Goal: Task Accomplishment & Management: Use online tool/utility

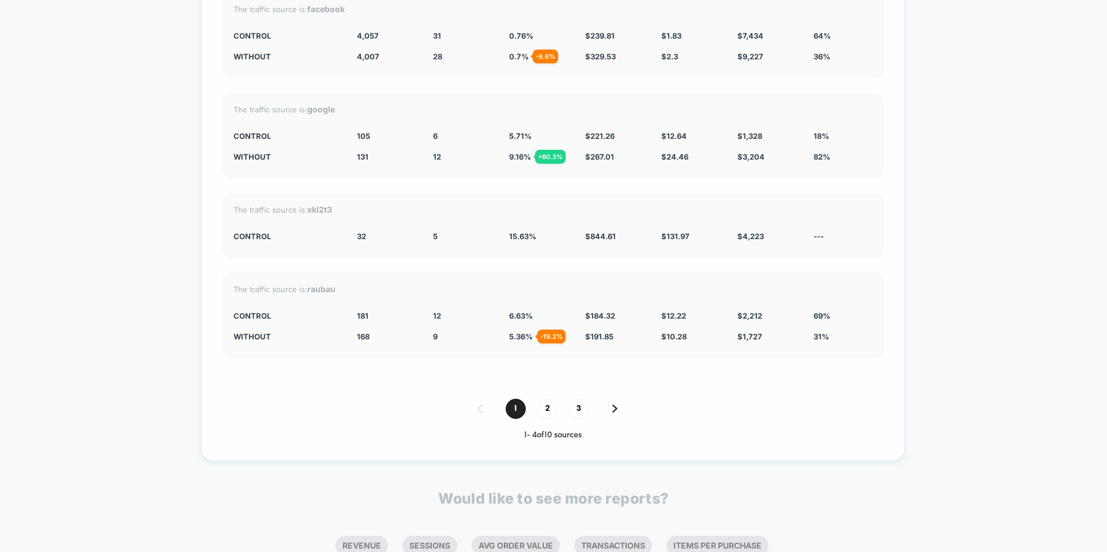
scroll to position [2739, 0]
click at [549, 401] on span "2" at bounding box center [547, 407] width 20 height 20
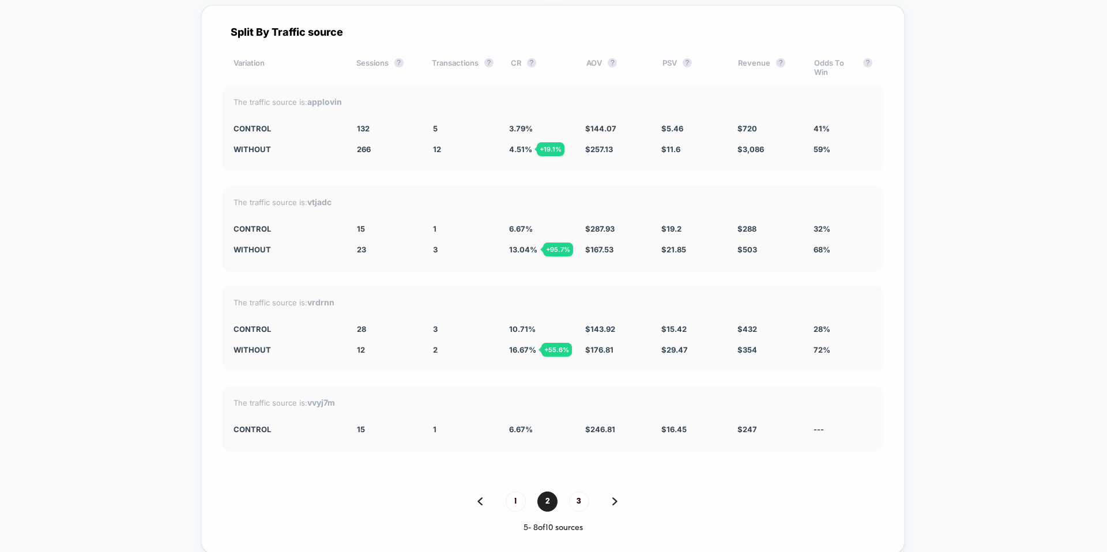
scroll to position [2646, 0]
click at [580, 494] on span "3" at bounding box center [579, 499] width 20 height 20
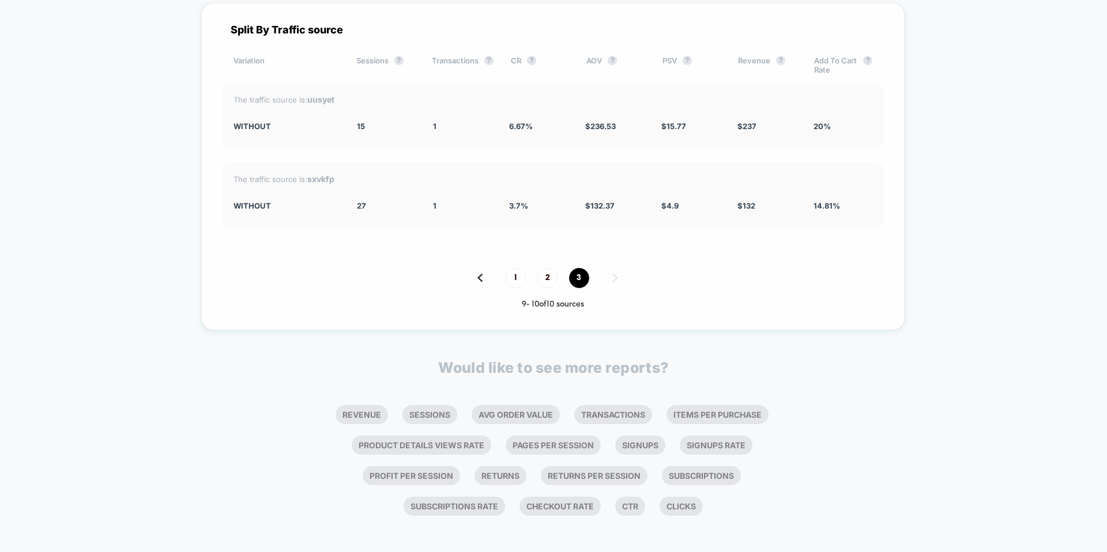
scroll to position [2642, 0]
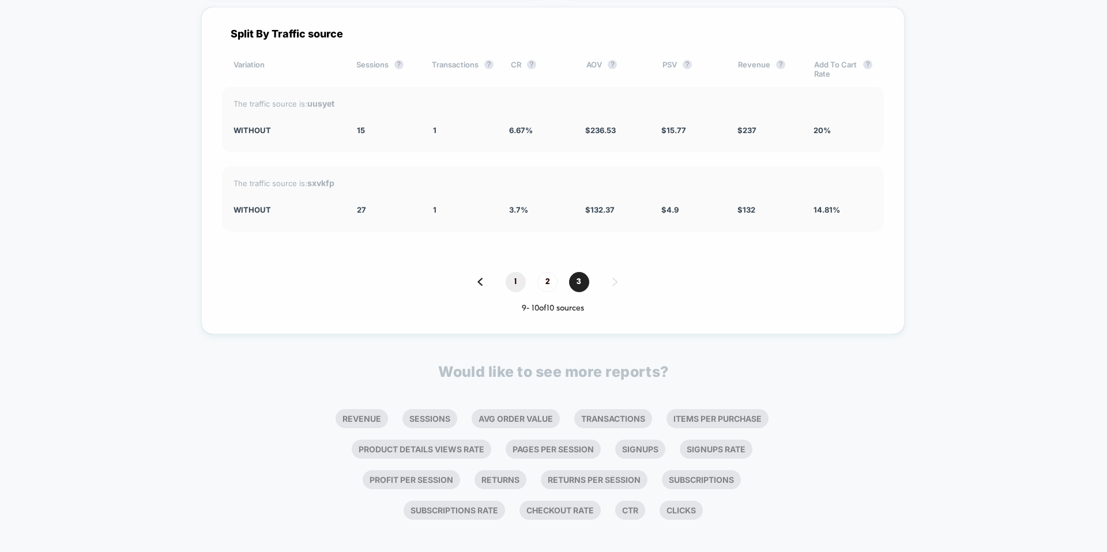
click at [512, 273] on span "1" at bounding box center [516, 282] width 20 height 20
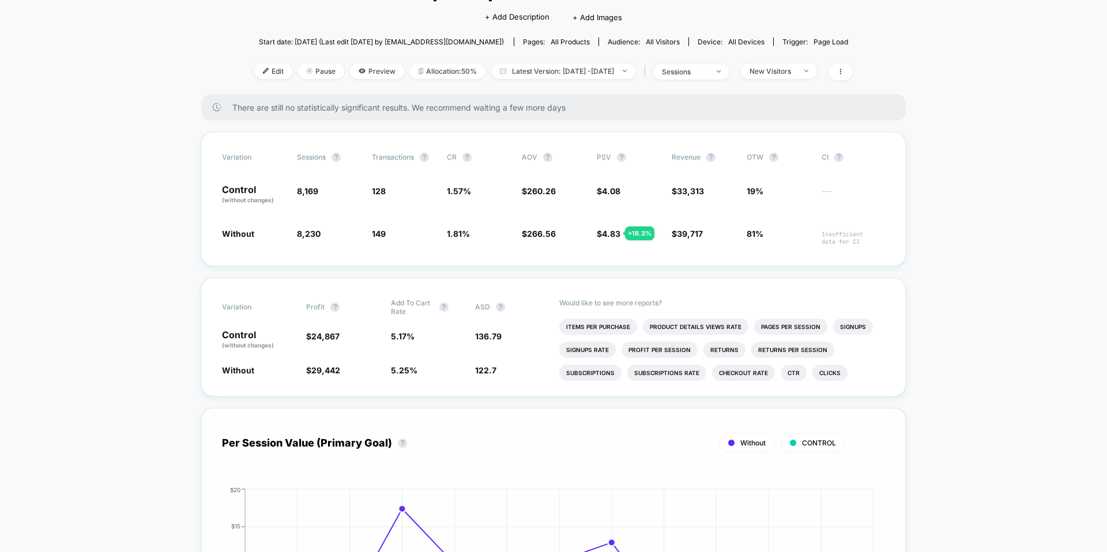
scroll to position [0, 0]
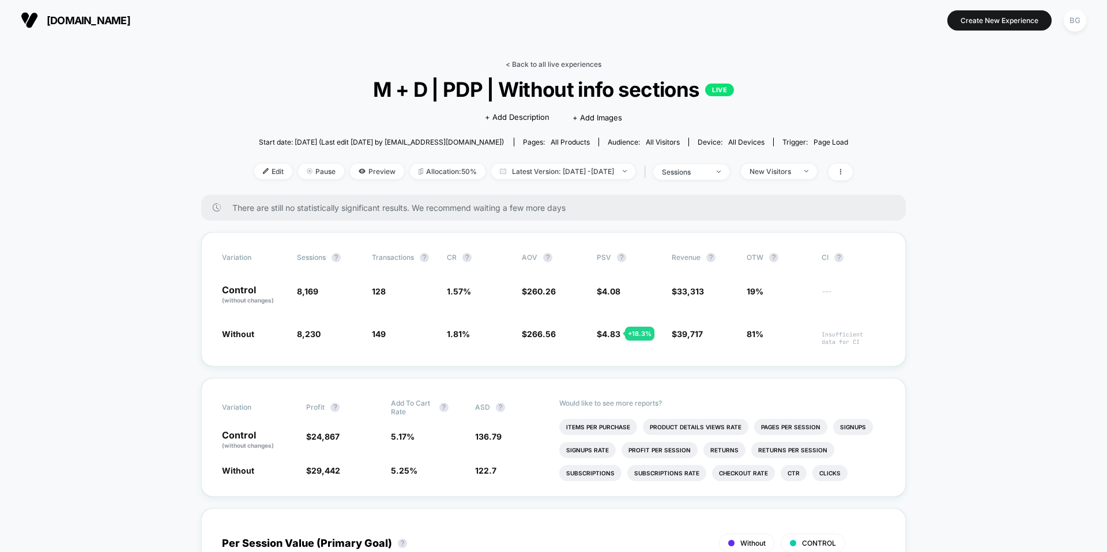
click at [549, 62] on link "< Back to all live experiences" at bounding box center [554, 64] width 96 height 9
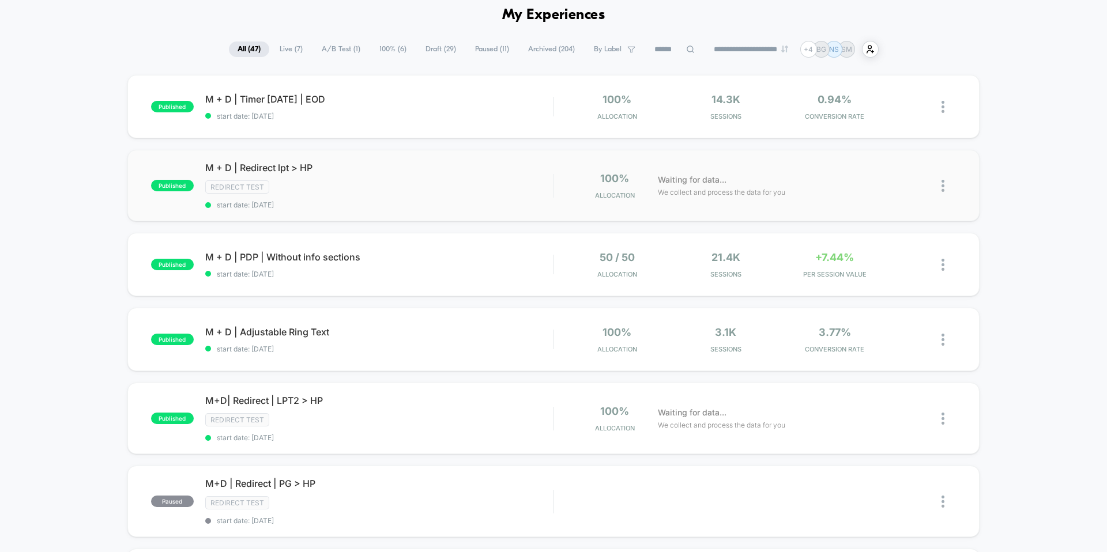
scroll to position [58, 0]
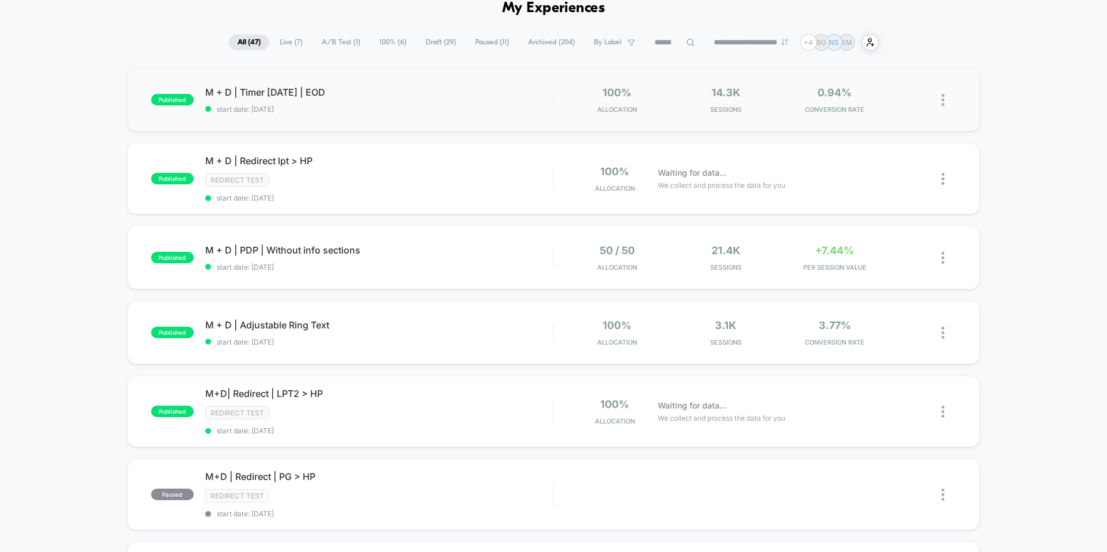
click at [340, 120] on div "published M + D | Timer [DATE] | EOD start date: [DATE] 100% Allocation 14.3k S…" at bounding box center [553, 99] width 852 height 63
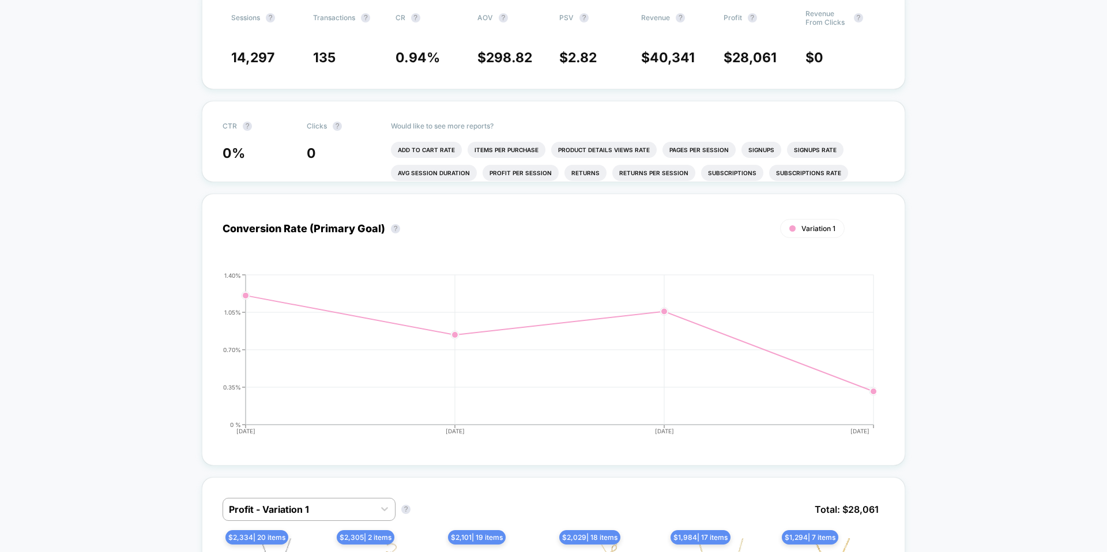
scroll to position [54, 0]
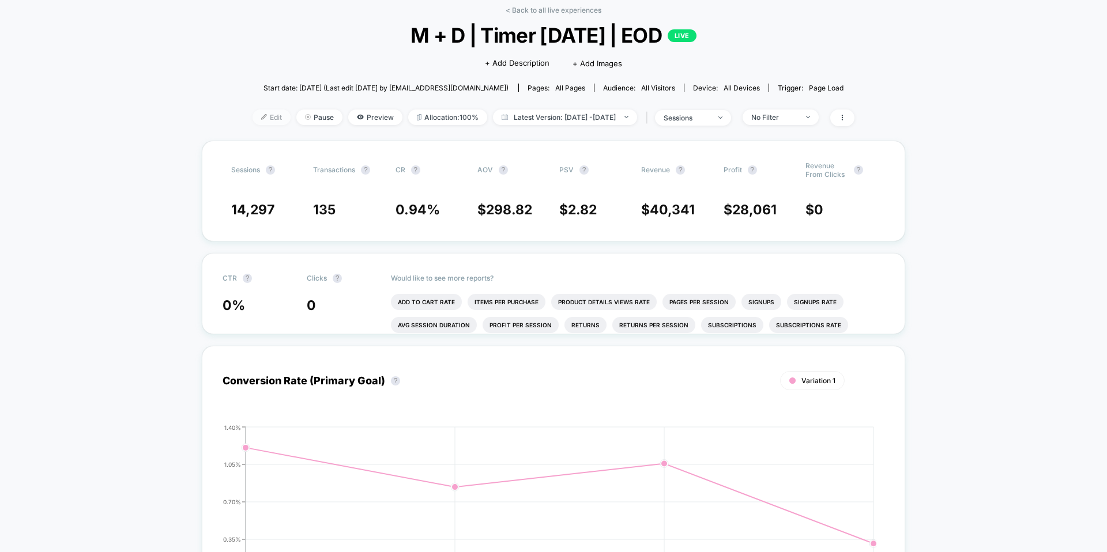
click at [263, 116] on span "Edit" at bounding box center [271, 118] width 38 height 16
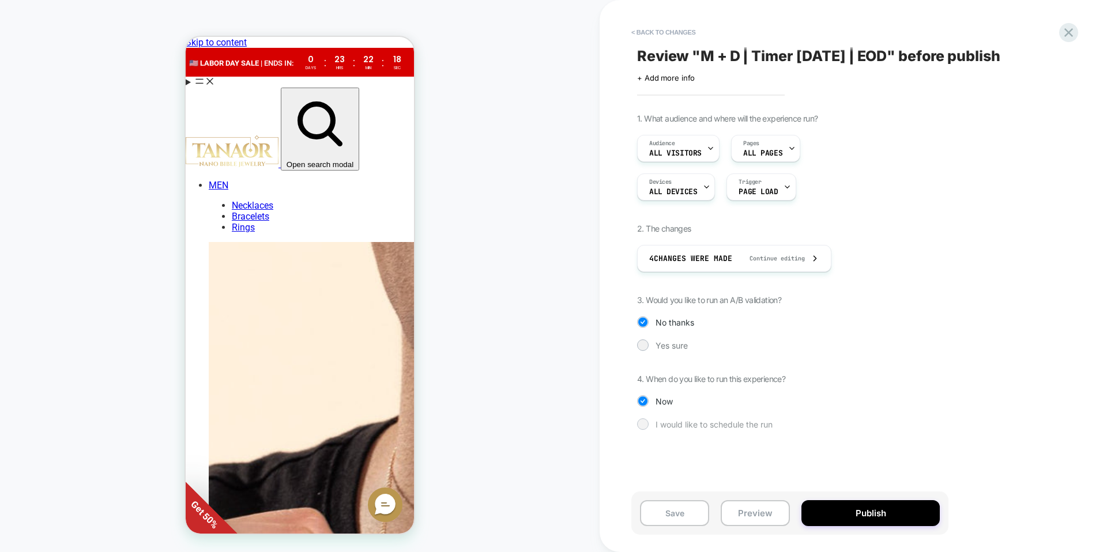
click at [648, 427] on div at bounding box center [643, 424] width 12 height 12
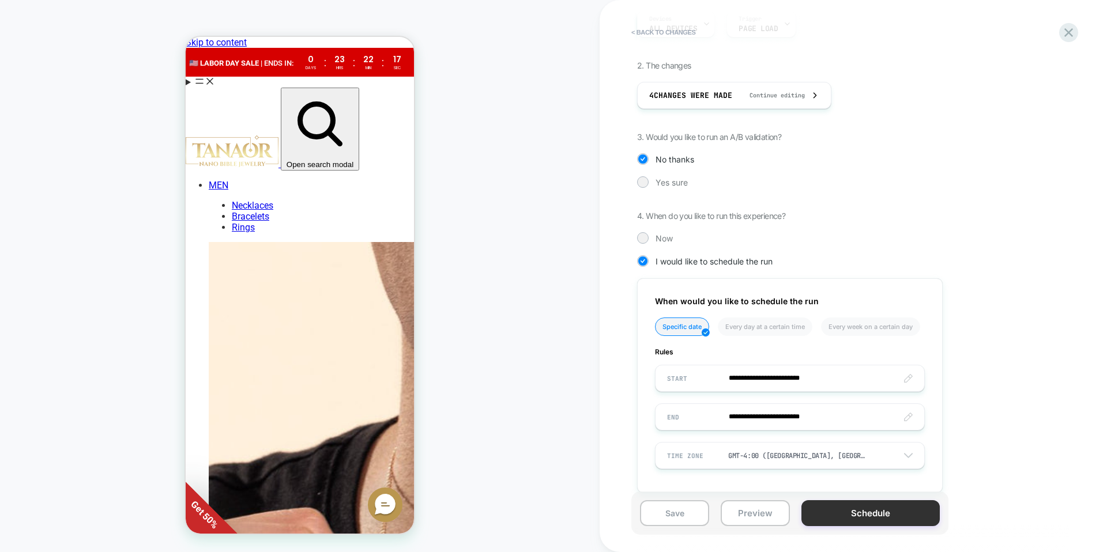
scroll to position [179, 0]
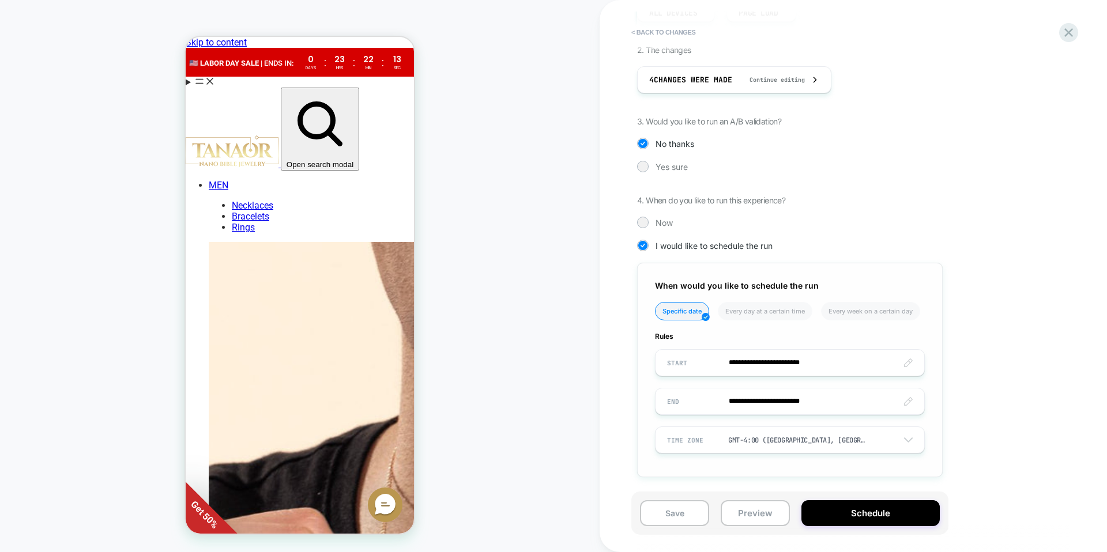
click at [696, 293] on td "8" at bounding box center [700, 289] width 18 height 16
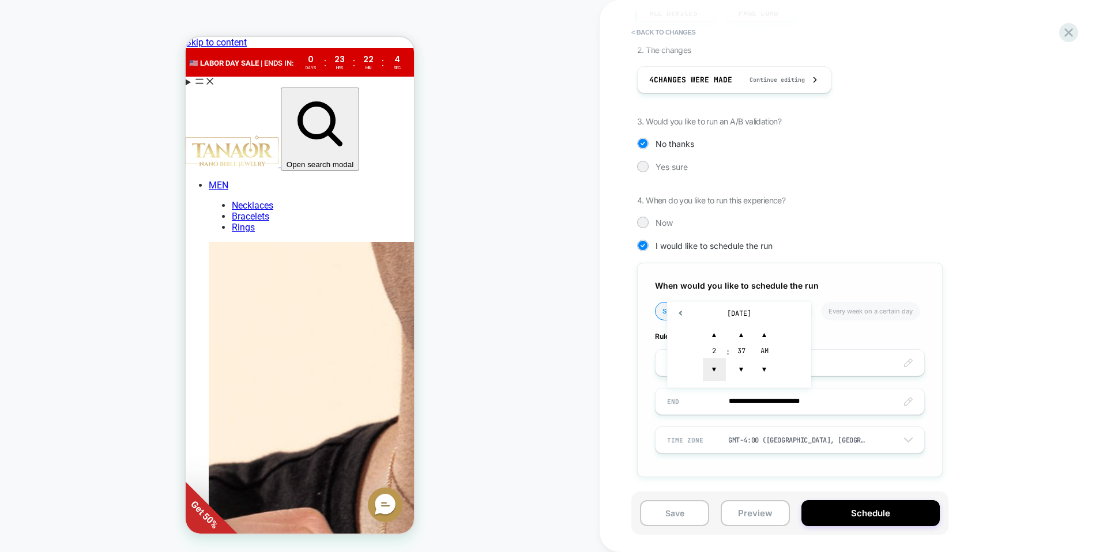
click at [741, 339] on span "▲" at bounding box center [741, 334] width 23 height 23
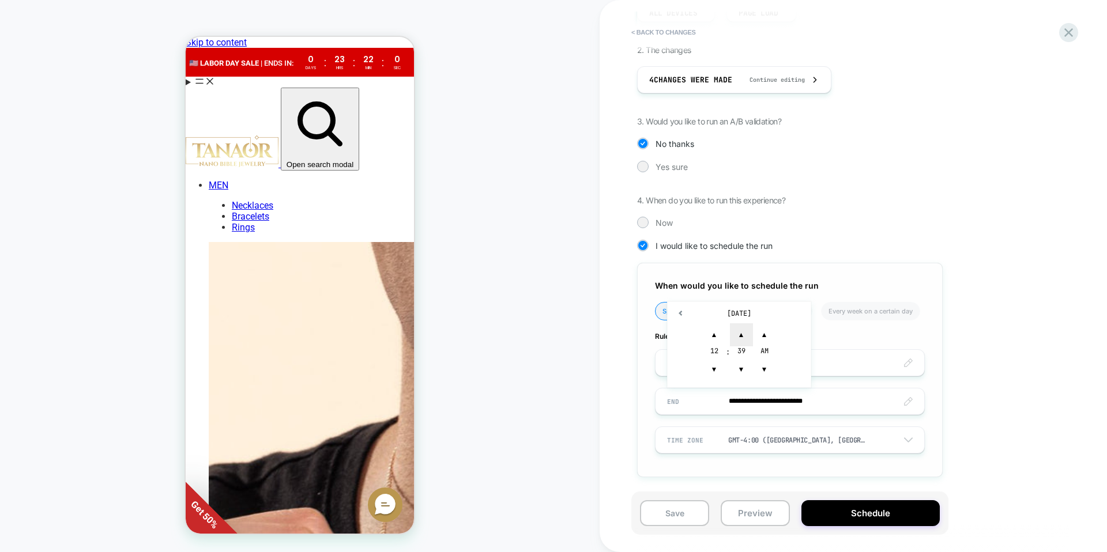
click at [741, 339] on span "▲" at bounding box center [741, 334] width 23 height 23
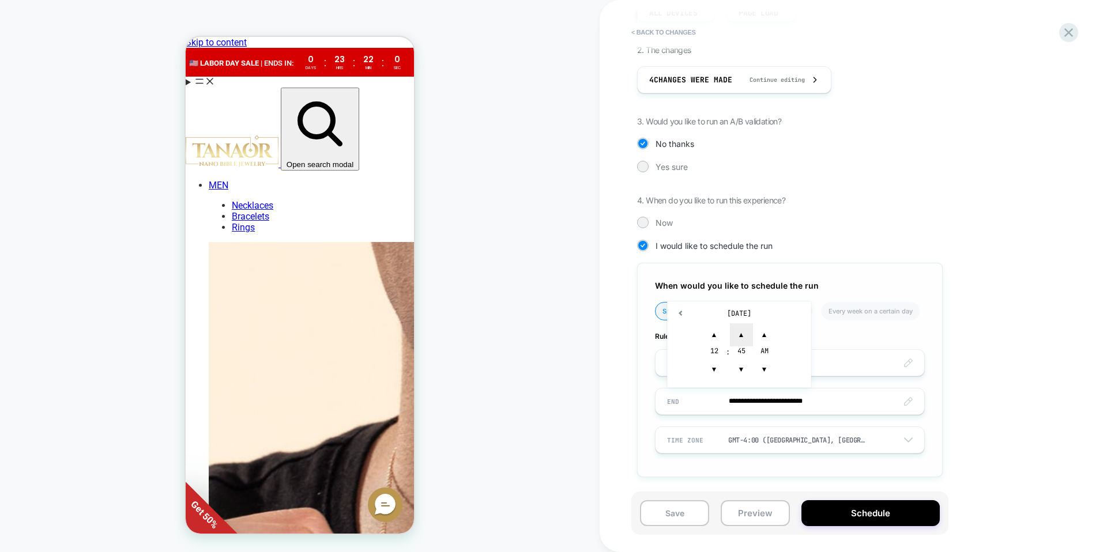
click at [741, 339] on span "▲" at bounding box center [741, 334] width 23 height 23
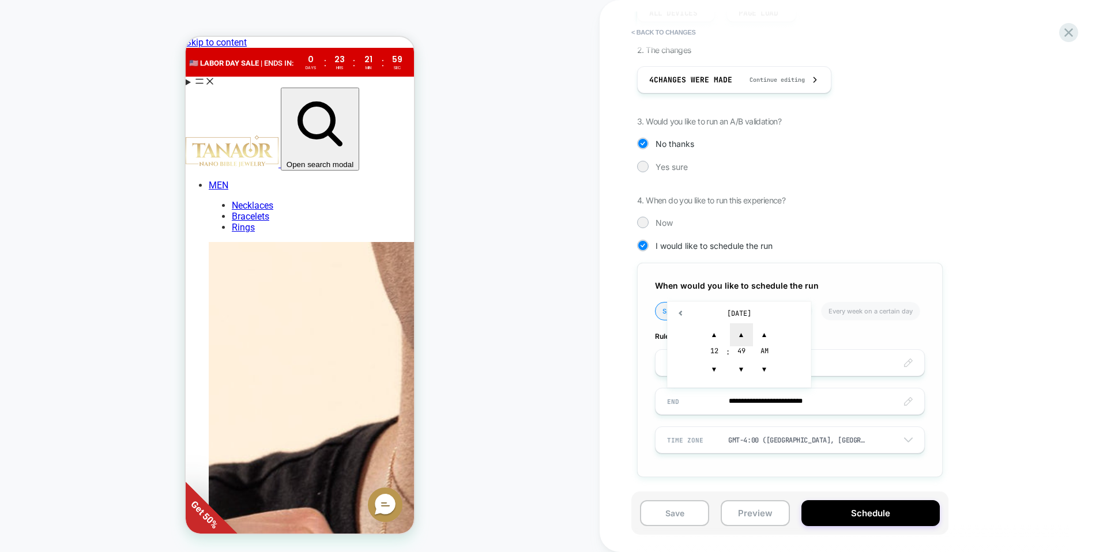
click at [741, 339] on span "▲" at bounding box center [741, 334] width 23 height 23
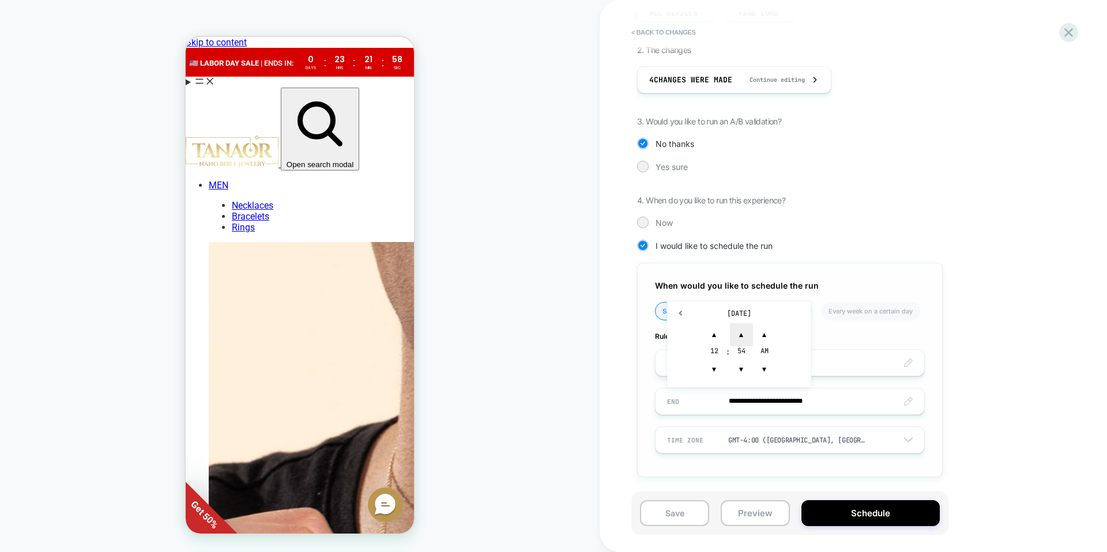
click at [741, 339] on span "▲" at bounding box center [741, 334] width 23 height 23
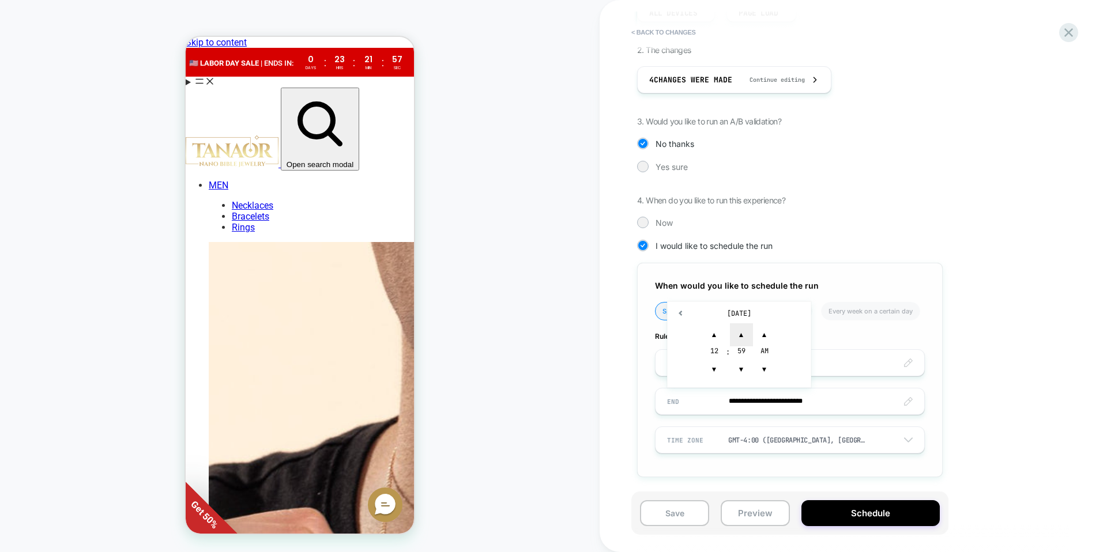
click at [741, 339] on span "▲" at bounding box center [741, 334] width 23 height 23
type input "**********"
click at [990, 371] on div "**********" at bounding box center [847, 215] width 421 height 560
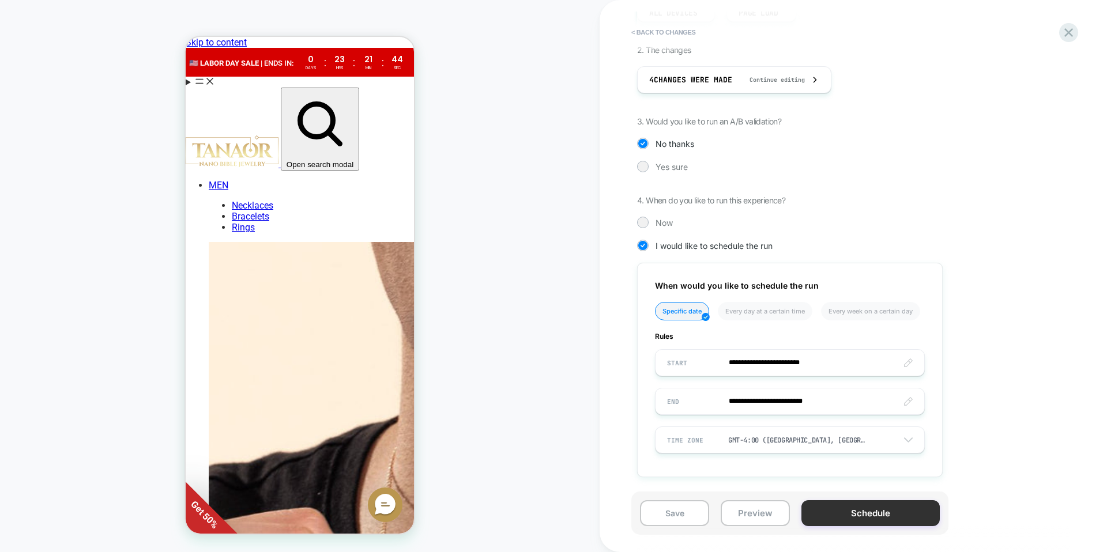
click at [878, 513] on button "Schedule" at bounding box center [870, 513] width 138 height 26
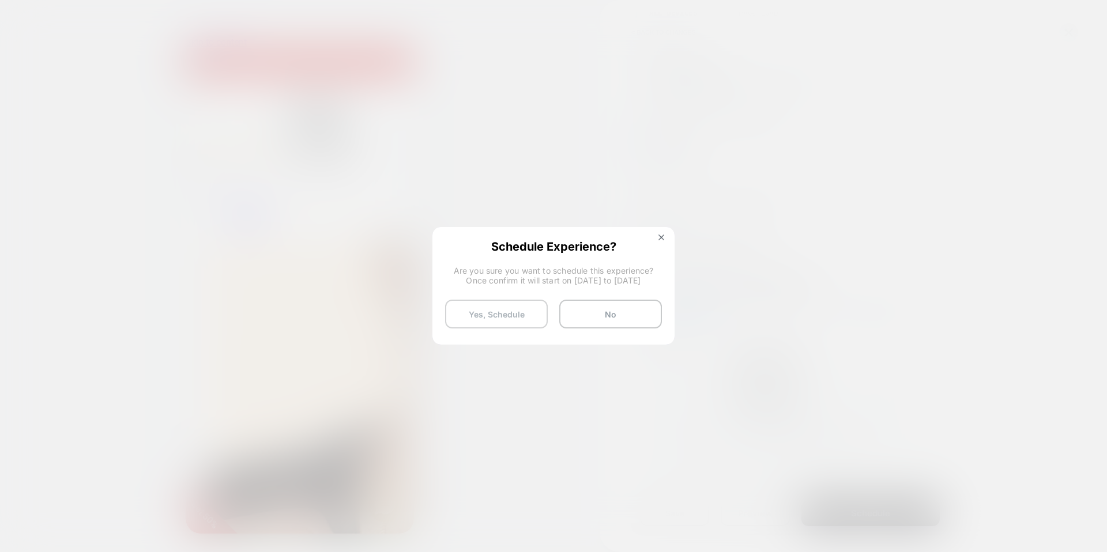
click at [523, 319] on button "Yes, Schedule" at bounding box center [496, 314] width 103 height 29
